Goal: Transaction & Acquisition: Purchase product/service

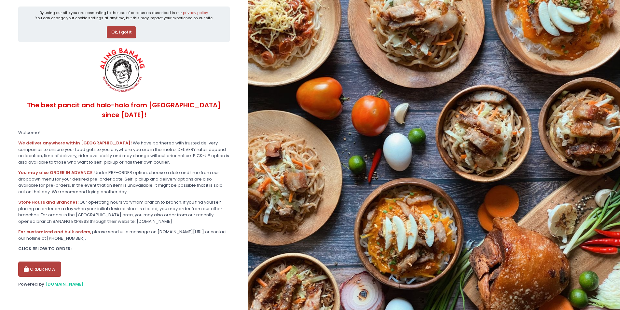
scroll to position [19, 0]
click at [42, 266] on button "ORDER NOW" at bounding box center [39, 270] width 43 height 16
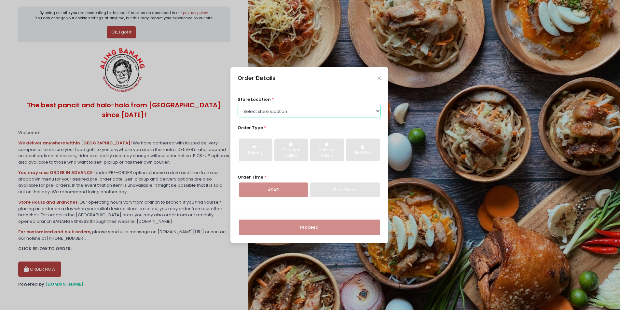
click at [300, 110] on select "Select store location ALING [GEOGRAPHIC_DATA] - [GEOGRAPHIC_DATA][PERSON_NAME] …" at bounding box center [309, 111] width 143 height 12
select select "61445fa8c0144a0f30d77b95"
click at [238, 105] on select "Select store location ALING [GEOGRAPHIC_DATA] - [GEOGRAPHIC_DATA][PERSON_NAME] …" at bounding box center [309, 111] width 143 height 12
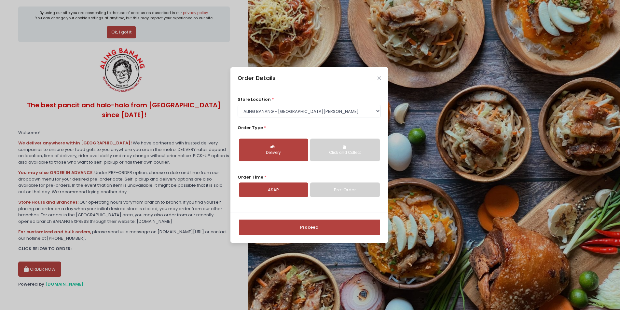
click at [272, 151] on div "Delivery" at bounding box center [274, 153] width 60 height 6
click at [339, 191] on link "Pre-Order" at bounding box center [344, 190] width 69 height 15
select select "[DATE]"
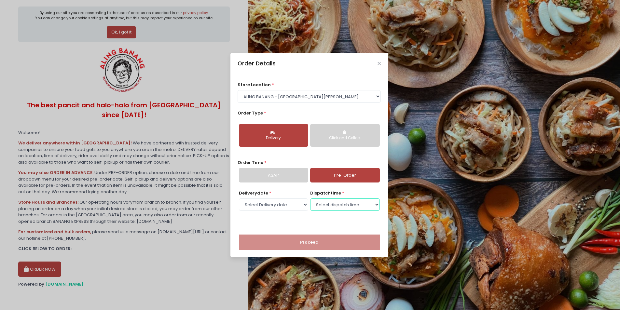
click at [340, 207] on select "Select dispatch time 01:30 PM - 02:00 PM 02:00 PM - 02:30 PM 02:30 PM - 03:00 P…" at bounding box center [344, 205] width 69 height 12
select select "15:30"
click at [310, 199] on select "Select dispatch time 01:30 PM - 02:00 PM 02:00 PM - 02:30 PM 02:30 PM - 03:00 P…" at bounding box center [344, 205] width 69 height 12
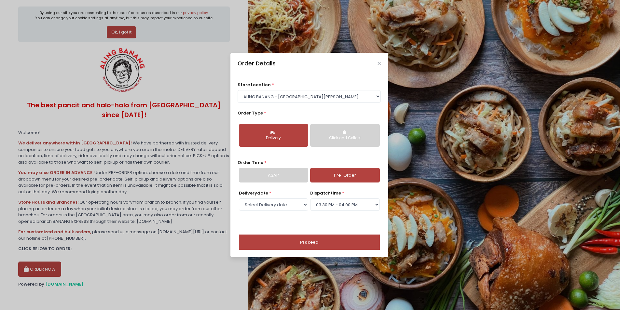
click at [301, 244] on button "Proceed" at bounding box center [309, 243] width 141 height 16
